Goal: Task Accomplishment & Management: Manage account settings

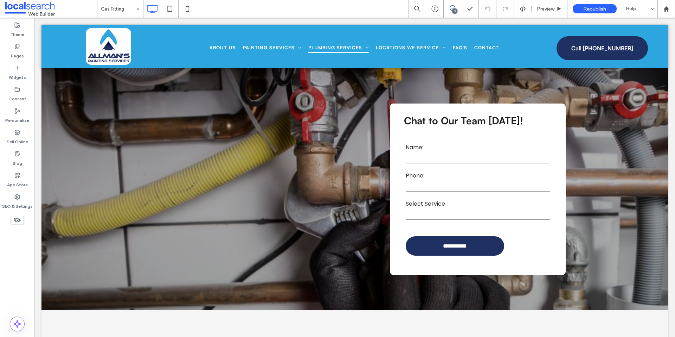
click at [450, 8] on use at bounding box center [453, 8] width 6 height 6
click at [671, 82] on span at bounding box center [668, 82] width 14 height 14
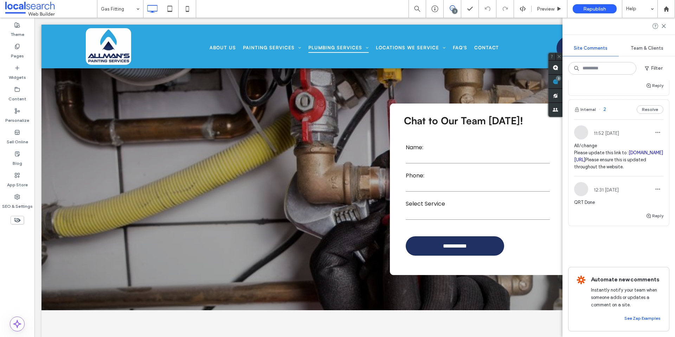
scroll to position [317, 0]
click at [665, 25] on icon at bounding box center [664, 26] width 6 height 6
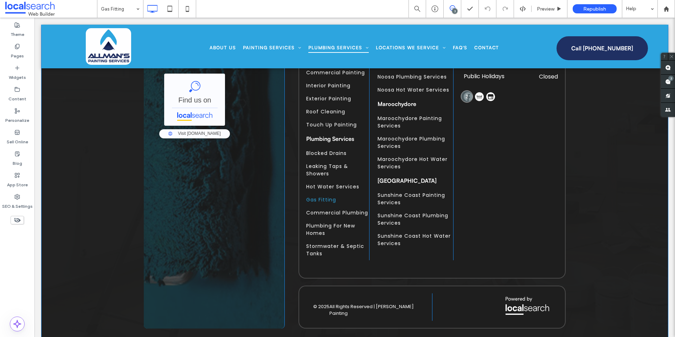
scroll to position [1592, 0]
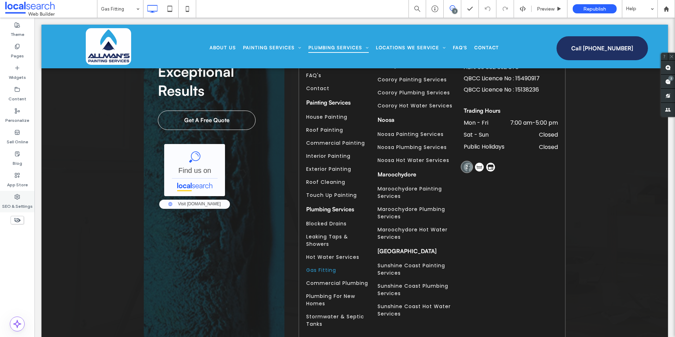
click at [22, 201] on label "SEO & Settings" at bounding box center [17, 204] width 31 height 10
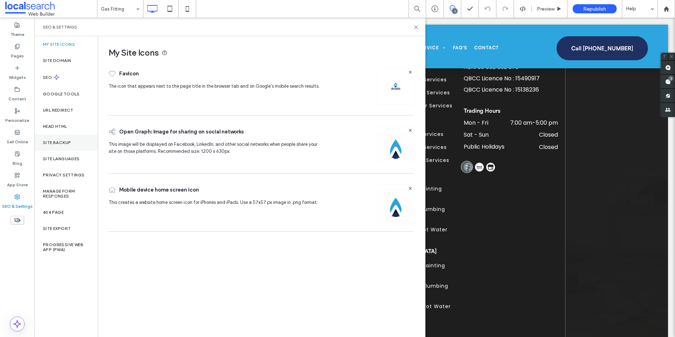
click at [55, 143] on label "Site Backup" at bounding box center [57, 142] width 28 height 5
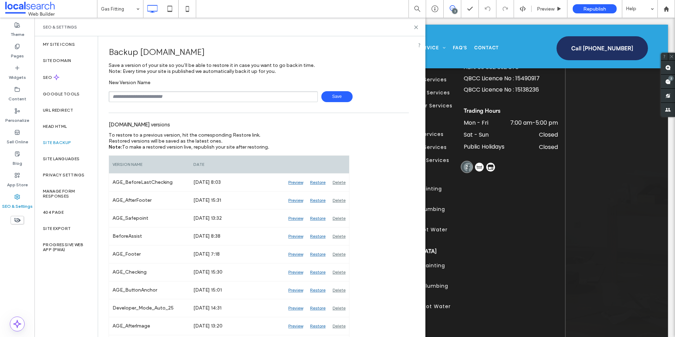
click at [132, 93] on input "text" at bounding box center [213, 96] width 209 height 11
click at [195, 93] on input "****" at bounding box center [213, 96] width 209 height 11
type input "**********"
click at [332, 100] on span "Save" at bounding box center [337, 96] width 31 height 11
click at [416, 28] on icon at bounding box center [416, 27] width 5 height 5
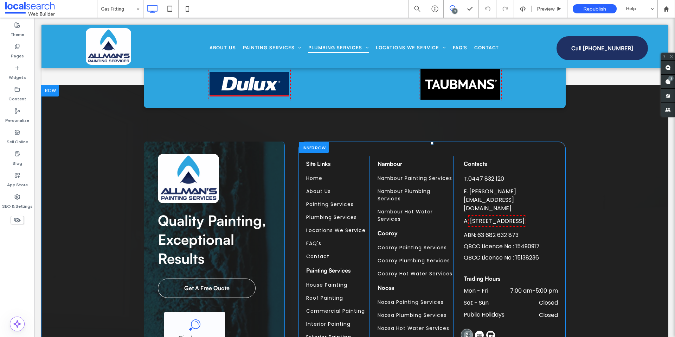
scroll to position [1416, 0]
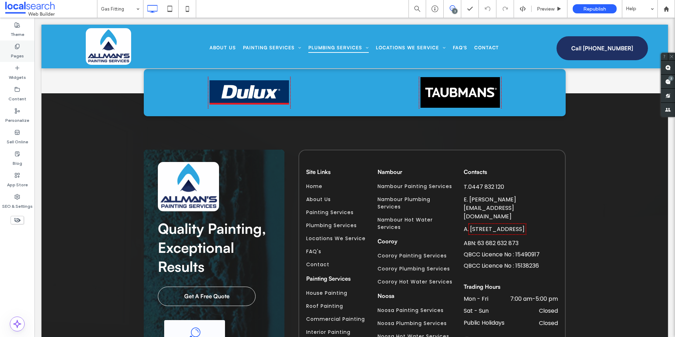
click at [23, 52] on label "Pages" at bounding box center [17, 54] width 13 height 10
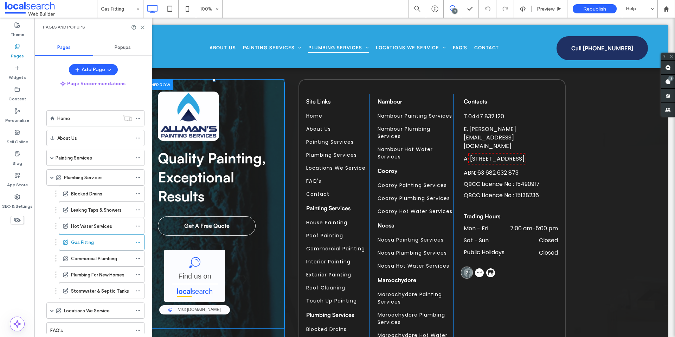
scroll to position [1451, 0]
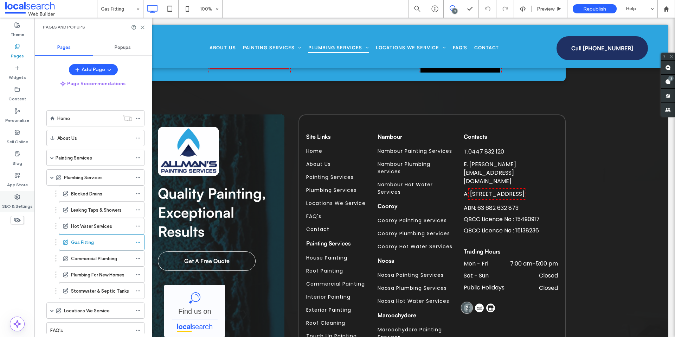
click at [19, 196] on icon at bounding box center [17, 197] width 6 height 6
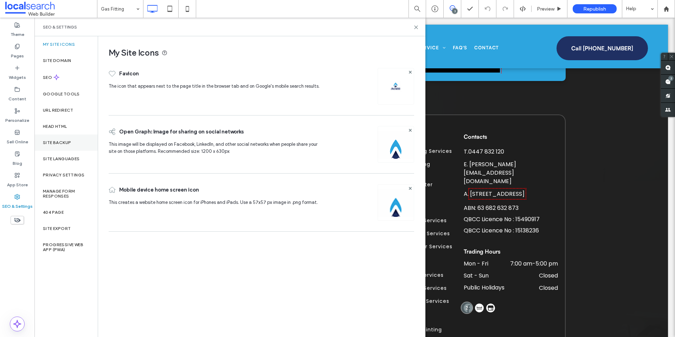
click at [70, 140] on label "Site Backup" at bounding box center [57, 142] width 28 height 5
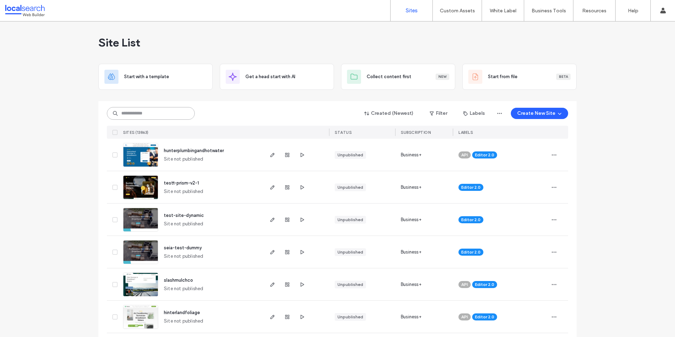
click at [135, 117] on input at bounding box center [151, 113] width 88 height 13
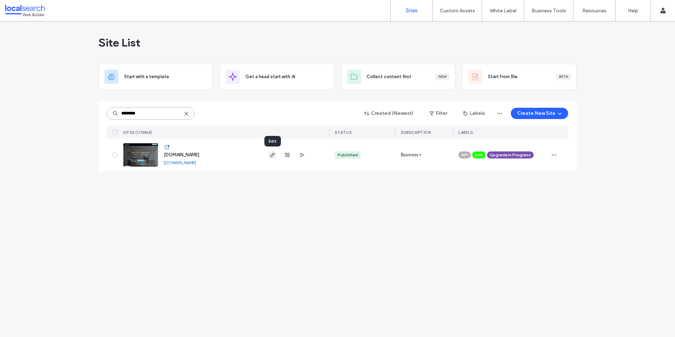
type input "********"
click at [273, 154] on use "button" at bounding box center [272, 155] width 4 height 4
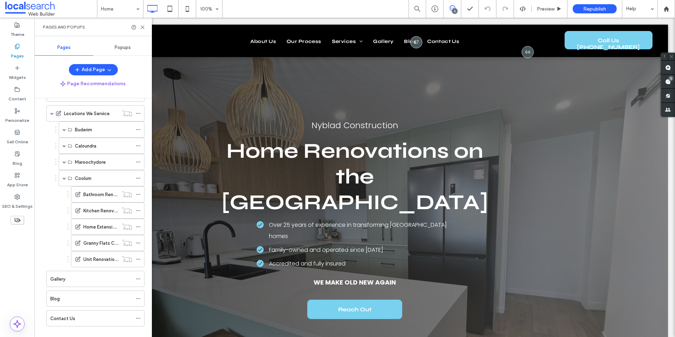
click at [455, 7] on use at bounding box center [453, 8] width 6 height 6
drag, startPoint x: 452, startPoint y: 9, endPoint x: 641, endPoint y: 86, distance: 203.7
click at [452, 9] on icon at bounding box center [453, 8] width 6 height 6
click at [672, 79] on div "5" at bounding box center [671, 78] width 5 height 5
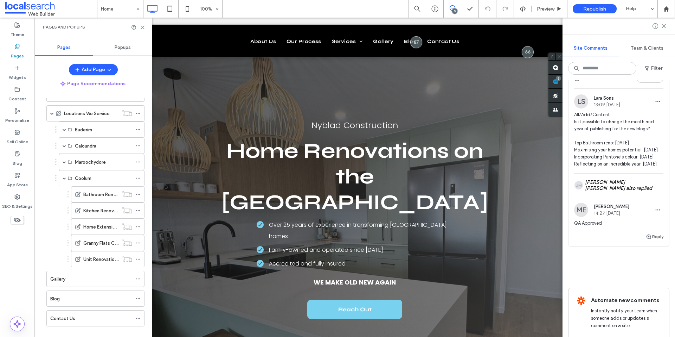
scroll to position [686, 0]
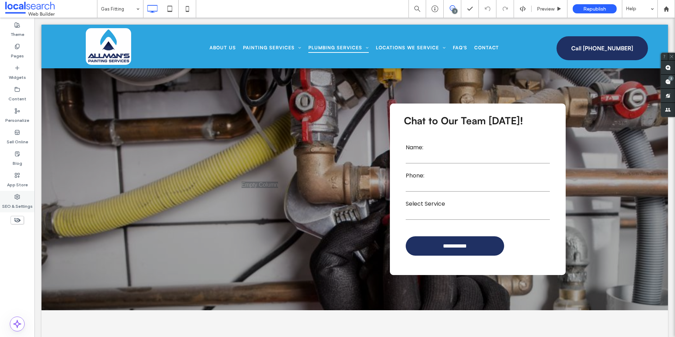
click at [16, 204] on label "SEO & Settings" at bounding box center [17, 204] width 31 height 10
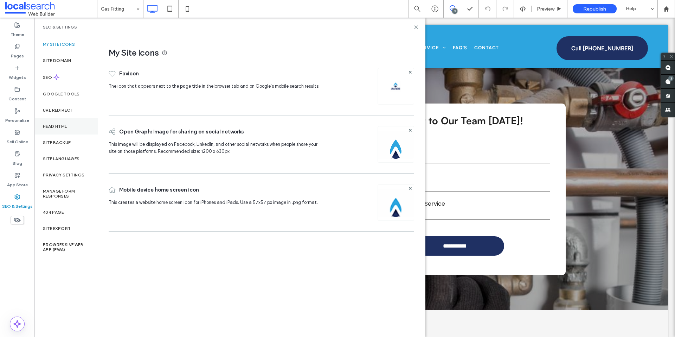
click at [59, 127] on label "Head HTML" at bounding box center [55, 126] width 24 height 5
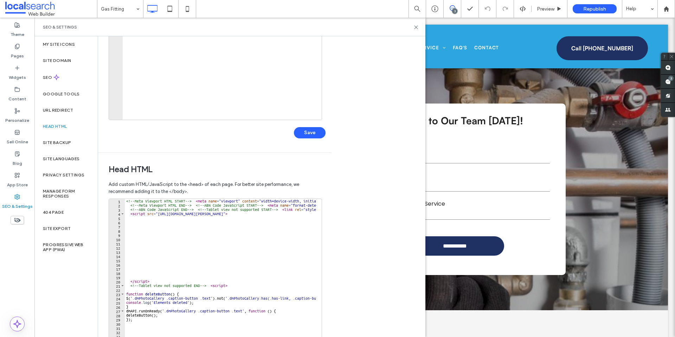
scroll to position [145, 0]
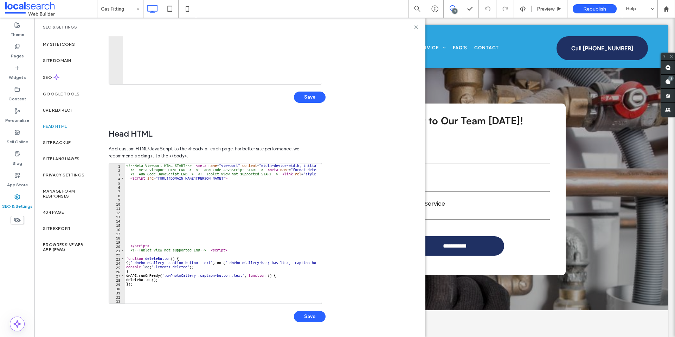
click at [237, 217] on div "<!-- Meta Viewport HTML START --> < meta name = "viewport" content = "width=dev…" at bounding box center [388, 234] width 526 height 143
click at [312, 171] on div "All Replace All + 0 of 0 .* Aa \b S" at bounding box center [260, 171] width 112 height 17
click at [311, 172] on div "All Replace All + 0 of 0 .* Aa \b S" at bounding box center [260, 171] width 112 height 17
click at [311, 170] on span at bounding box center [311, 168] width 5 height 5
click at [255, 198] on div "<!-- Meta Viewport HTML START --> < meta name = "viewport" content = "width=dev…" at bounding box center [388, 234] width 526 height 143
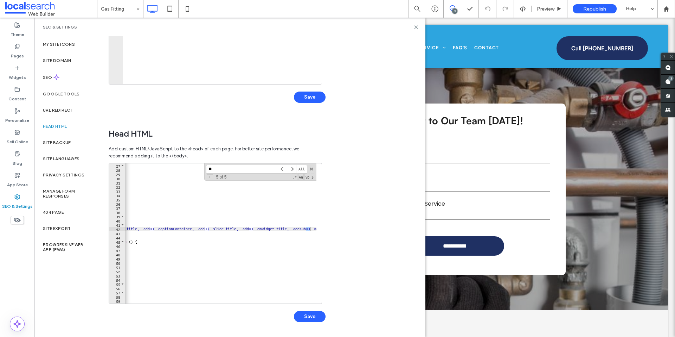
scroll to position [0, 274]
type input "**"
click at [417, 28] on use at bounding box center [416, 27] width 3 height 3
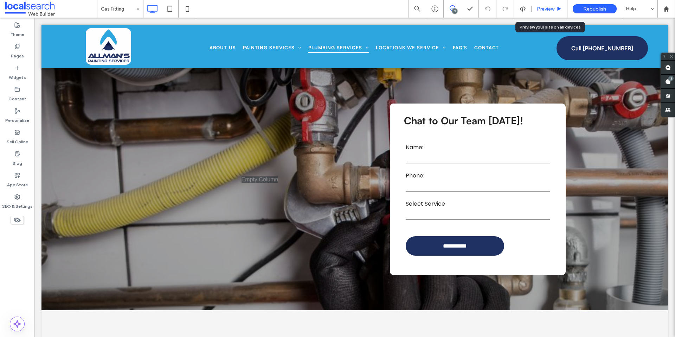
click at [540, 7] on span "Preview" at bounding box center [546, 9] width 18 height 6
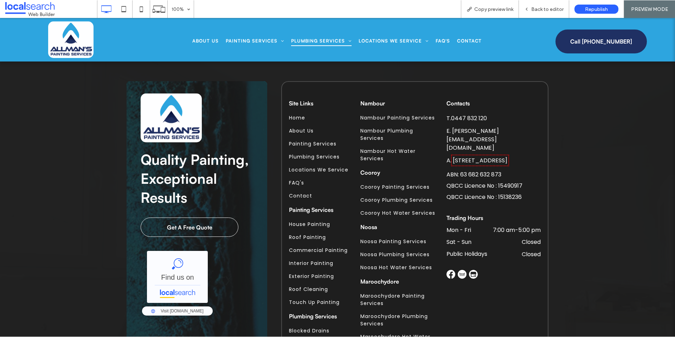
scroll to position [1483, 0]
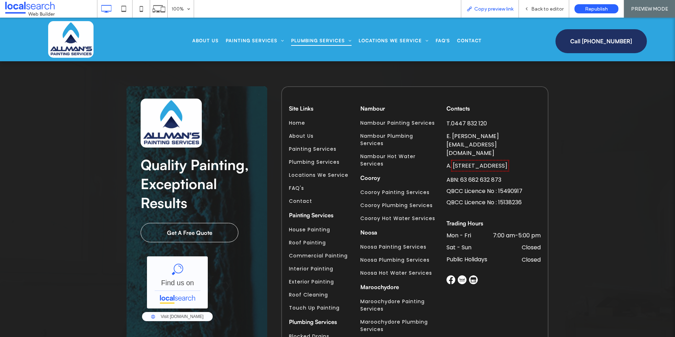
click at [488, 11] on span "Copy preview link" at bounding box center [494, 9] width 39 height 6
